Goal: Task Accomplishment & Management: Use online tool/utility

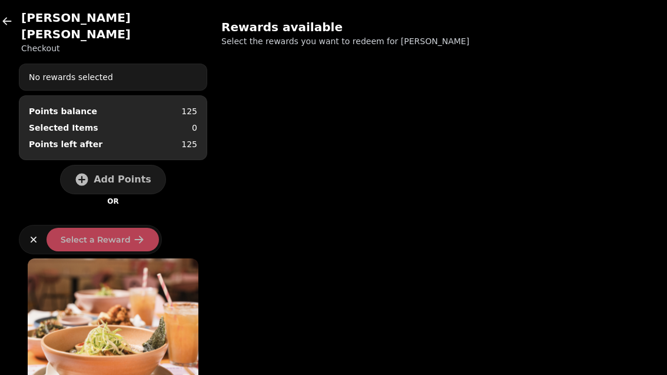
click at [7, 18] on icon "button" at bounding box center [7, 21] width 12 height 12
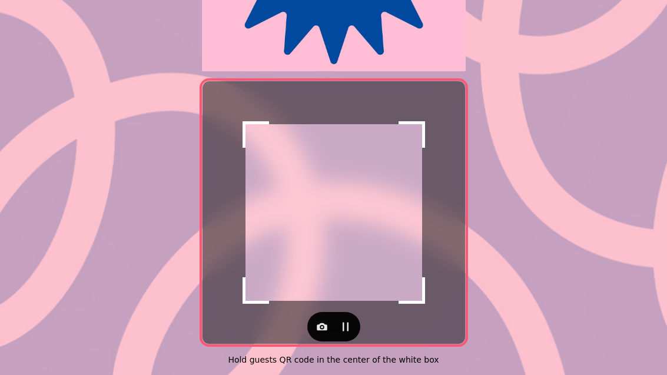
scroll to position [242, 0]
click at [310, 322] on button "button" at bounding box center [322, 327] width 24 height 24
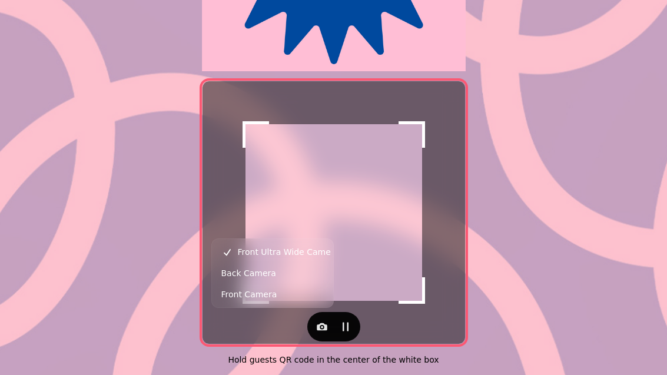
click at [270, 275] on span "Back Camera" at bounding box center [248, 273] width 55 height 14
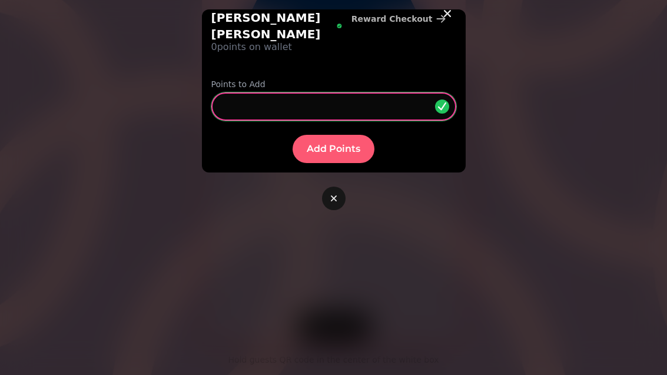
click at [274, 92] on input "*" at bounding box center [333, 106] width 245 height 28
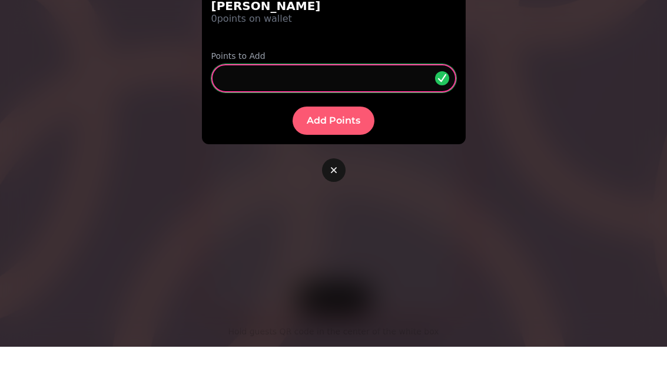
click at [333, 92] on input "*" at bounding box center [333, 106] width 245 height 28
type input "**"
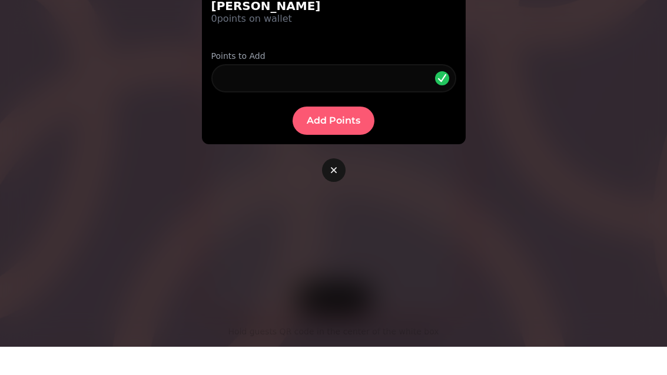
click at [336, 135] on button "Add Points" at bounding box center [334, 149] width 82 height 28
